Goal: Task Accomplishment & Management: Use online tool/utility

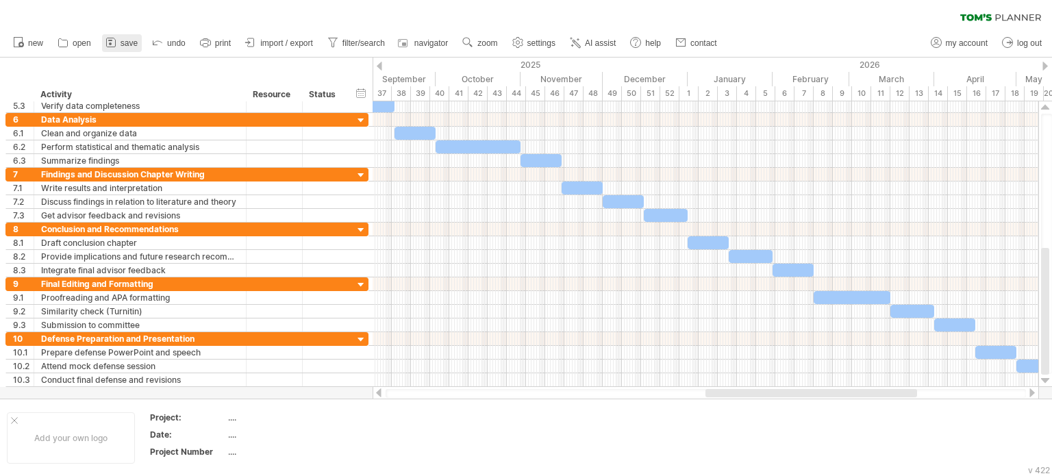
click at [118, 43] on link "save" at bounding box center [122, 43] width 40 height 18
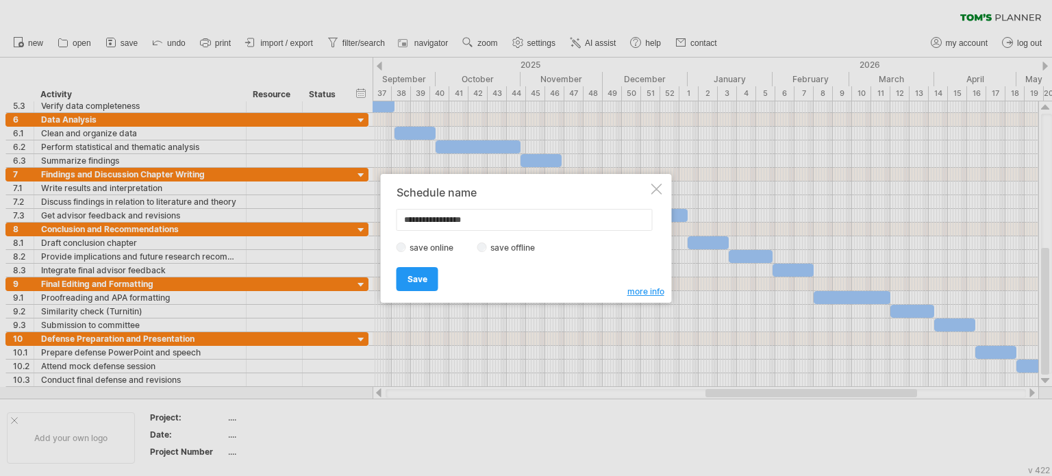
drag, startPoint x: 441, startPoint y: 219, endPoint x: 623, endPoint y: 222, distance: 181.5
click at [623, 222] on input "**********" at bounding box center [525, 220] width 256 height 22
type input "**********"
click at [416, 279] on span "Save" at bounding box center [418, 279] width 20 height 10
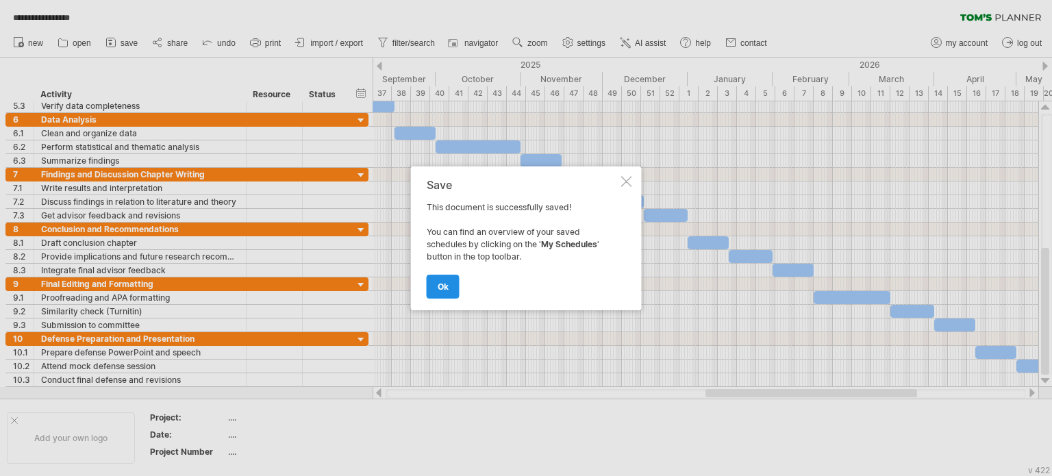
click at [440, 277] on link "ok" at bounding box center [443, 287] width 33 height 24
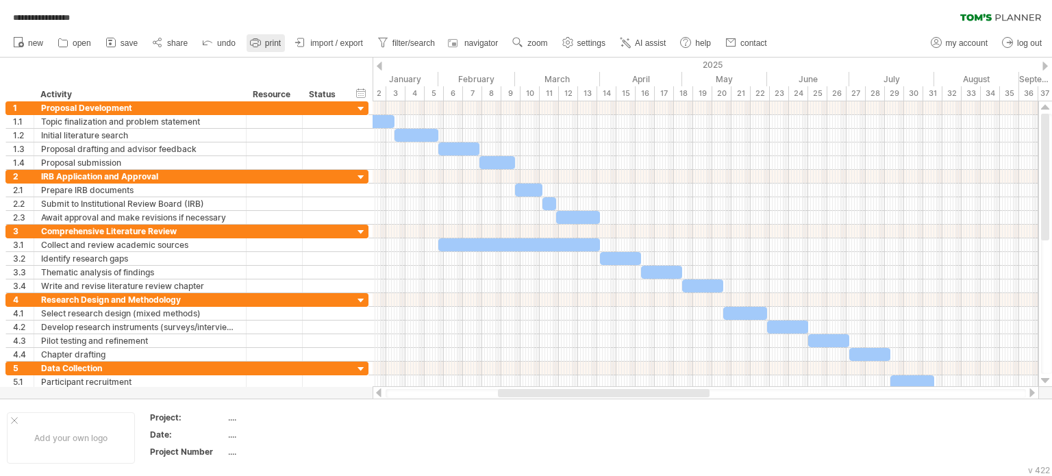
click at [266, 42] on span "print" at bounding box center [273, 43] width 16 height 10
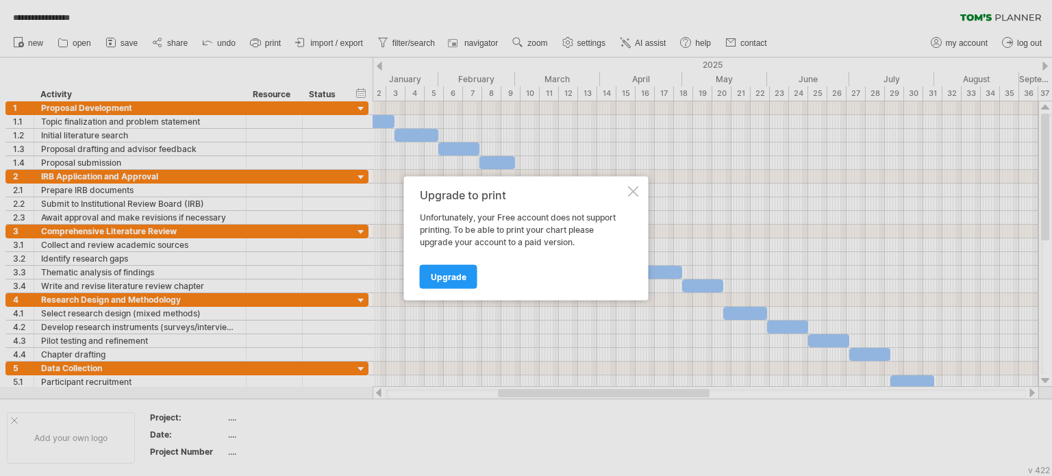
click at [629, 191] on div at bounding box center [633, 191] width 11 height 11
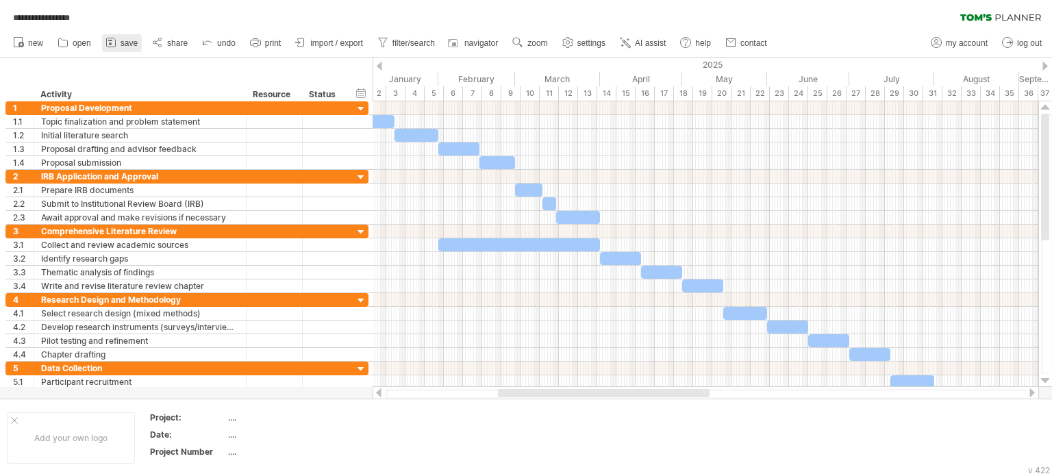
click at [132, 48] on link "save" at bounding box center [122, 43] width 40 height 18
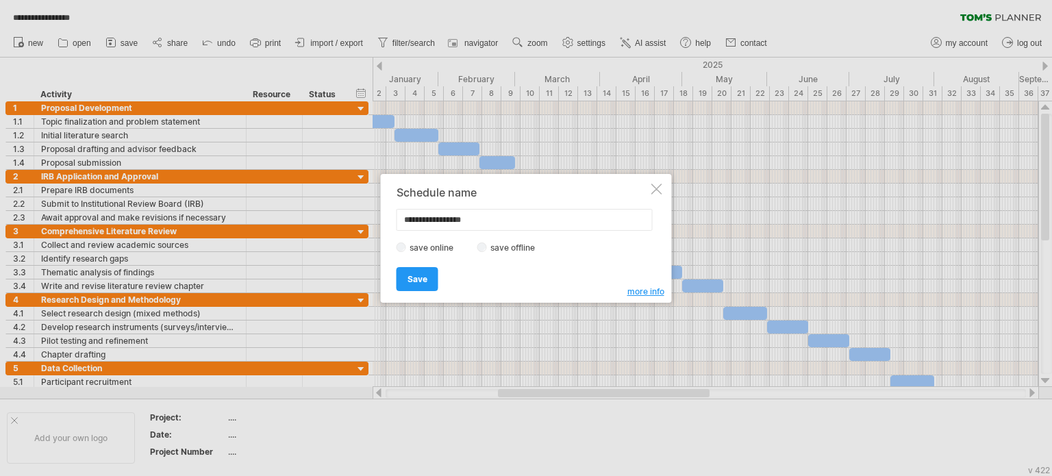
click at [497, 249] on label "save offline" at bounding box center [517, 247] width 60 height 10
click at [429, 275] on link "Save" at bounding box center [418, 279] width 42 height 24
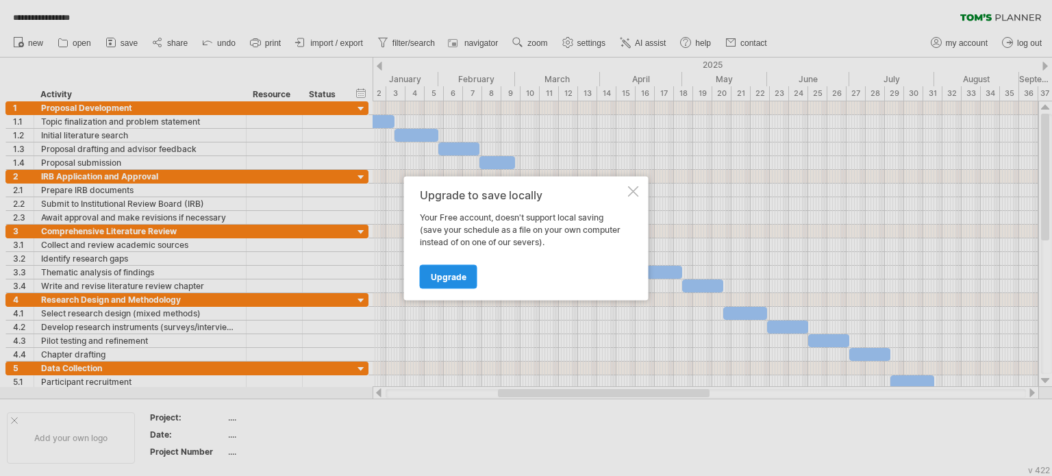
click at [444, 276] on span "Upgrade" at bounding box center [449, 276] width 36 height 10
